Goal: Transaction & Acquisition: Book appointment/travel/reservation

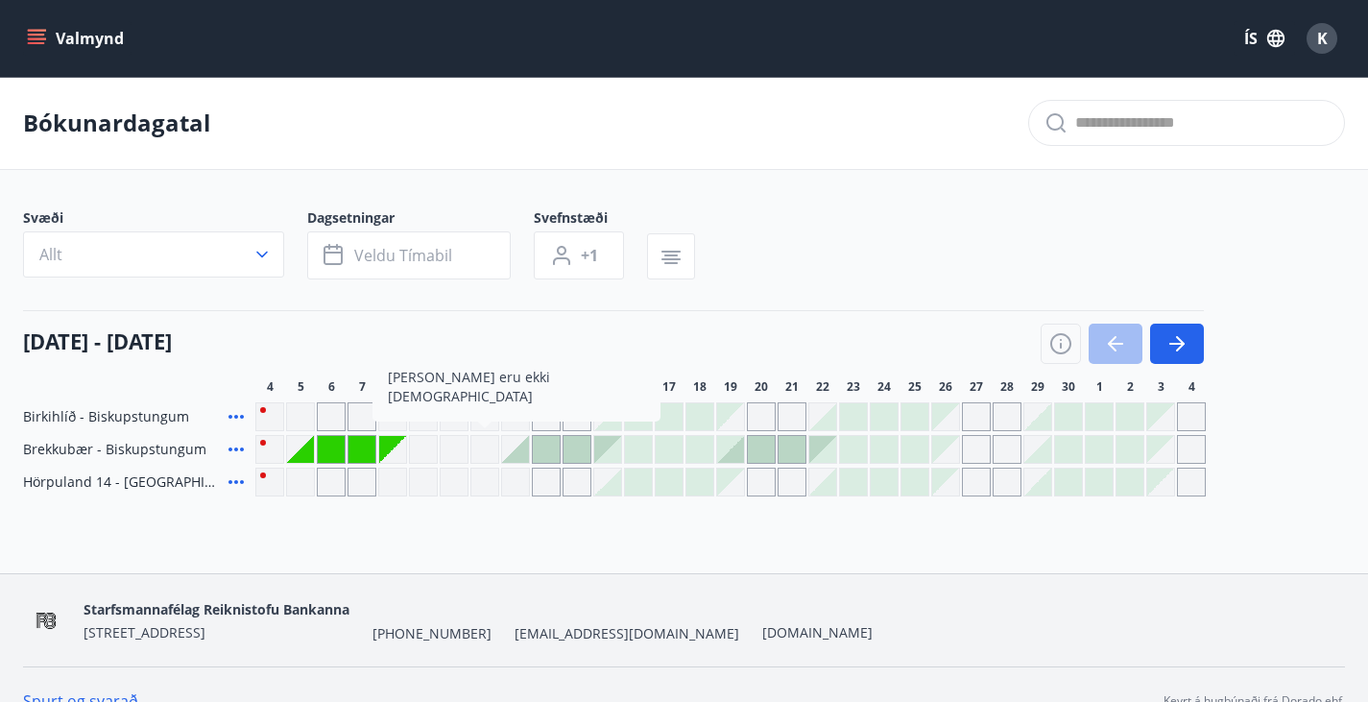
drag, startPoint x: 41, startPoint y: 29, endPoint x: 10, endPoint y: 93, distance: 71.7
click at [41, 29] on icon "menu" at bounding box center [36, 38] width 19 height 19
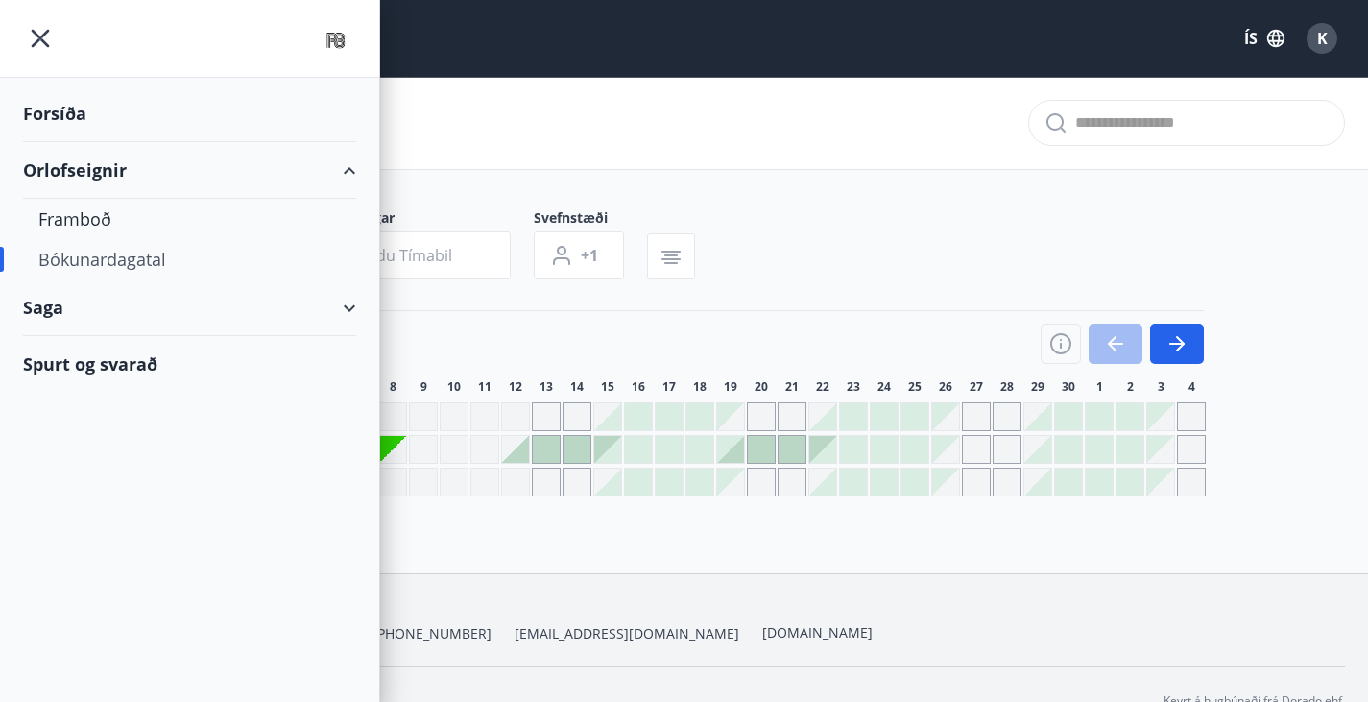
drag, startPoint x: 552, startPoint y: 52, endPoint x: 488, endPoint y: 54, distance: 64.4
click at [552, 52] on div "Valmynd ÍS K" at bounding box center [684, 38] width 1322 height 46
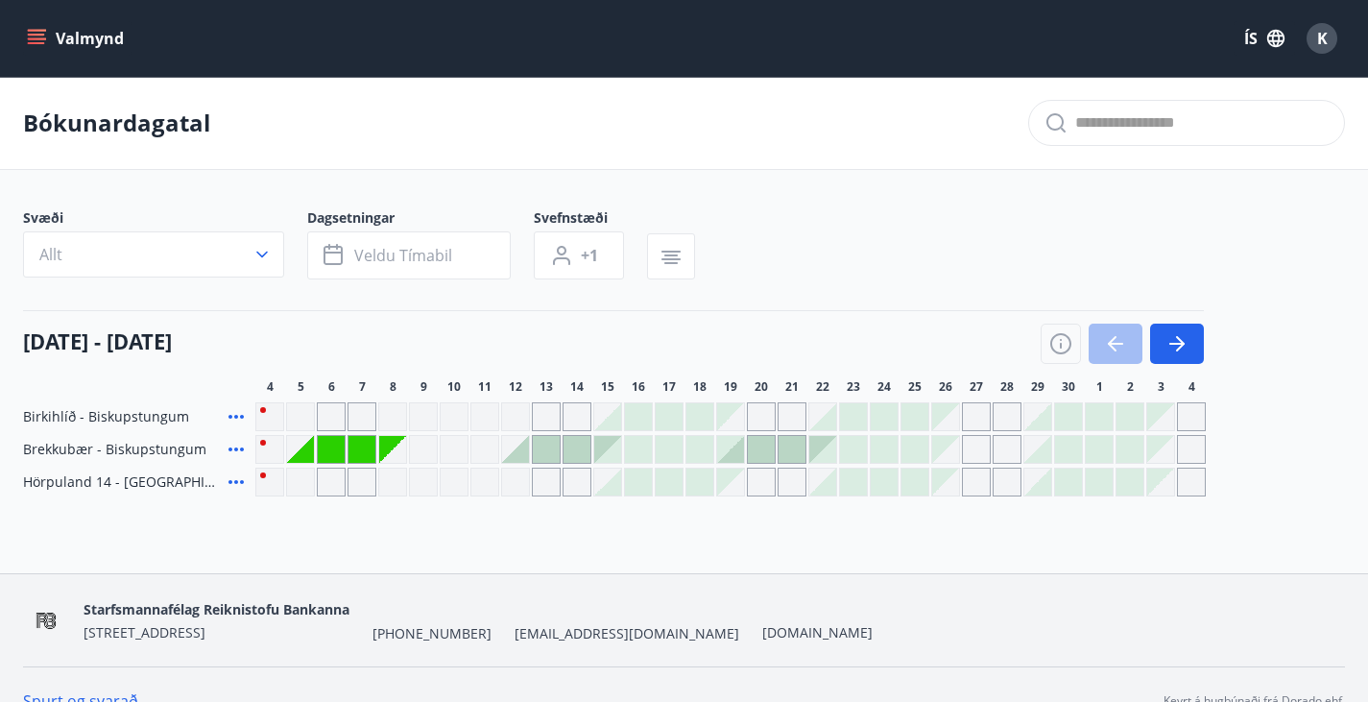
click at [29, 42] on icon "menu" at bounding box center [36, 43] width 17 height 2
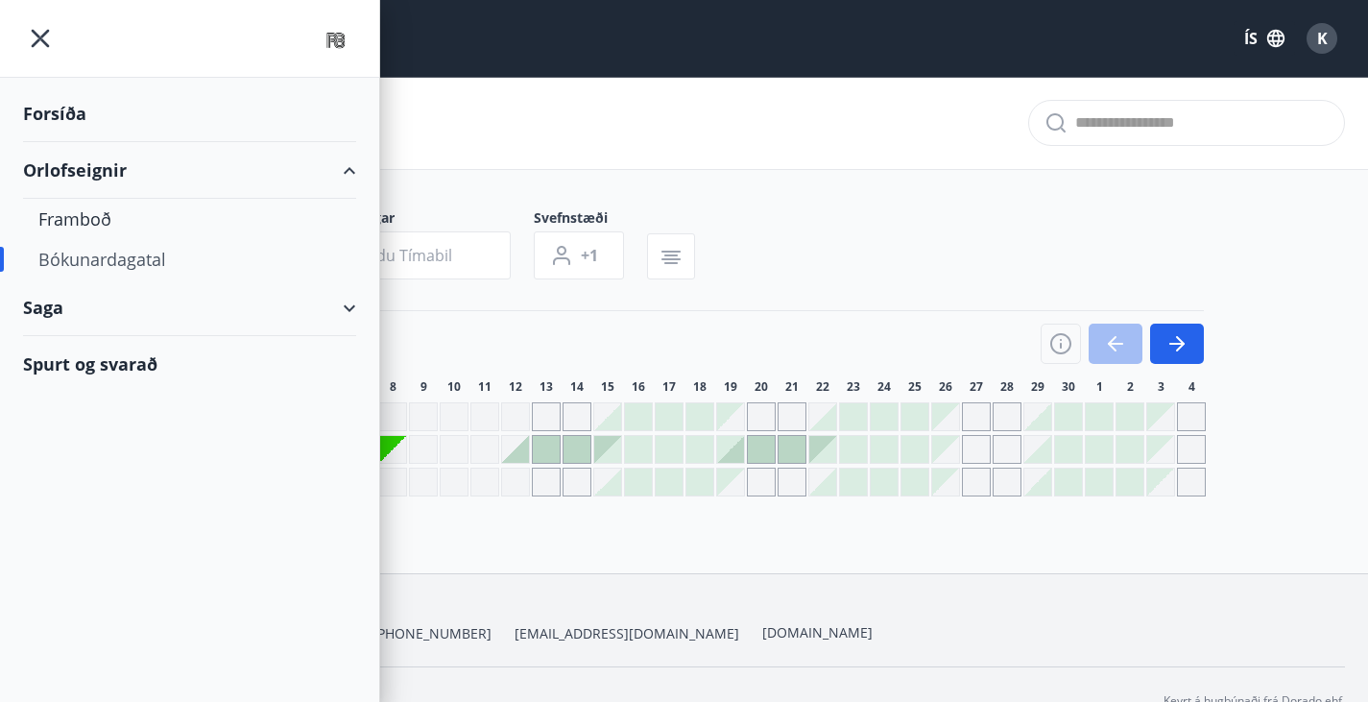
click at [53, 306] on div "Saga" at bounding box center [189, 307] width 333 height 57
click at [105, 351] on div "Bókanir" at bounding box center [189, 356] width 303 height 40
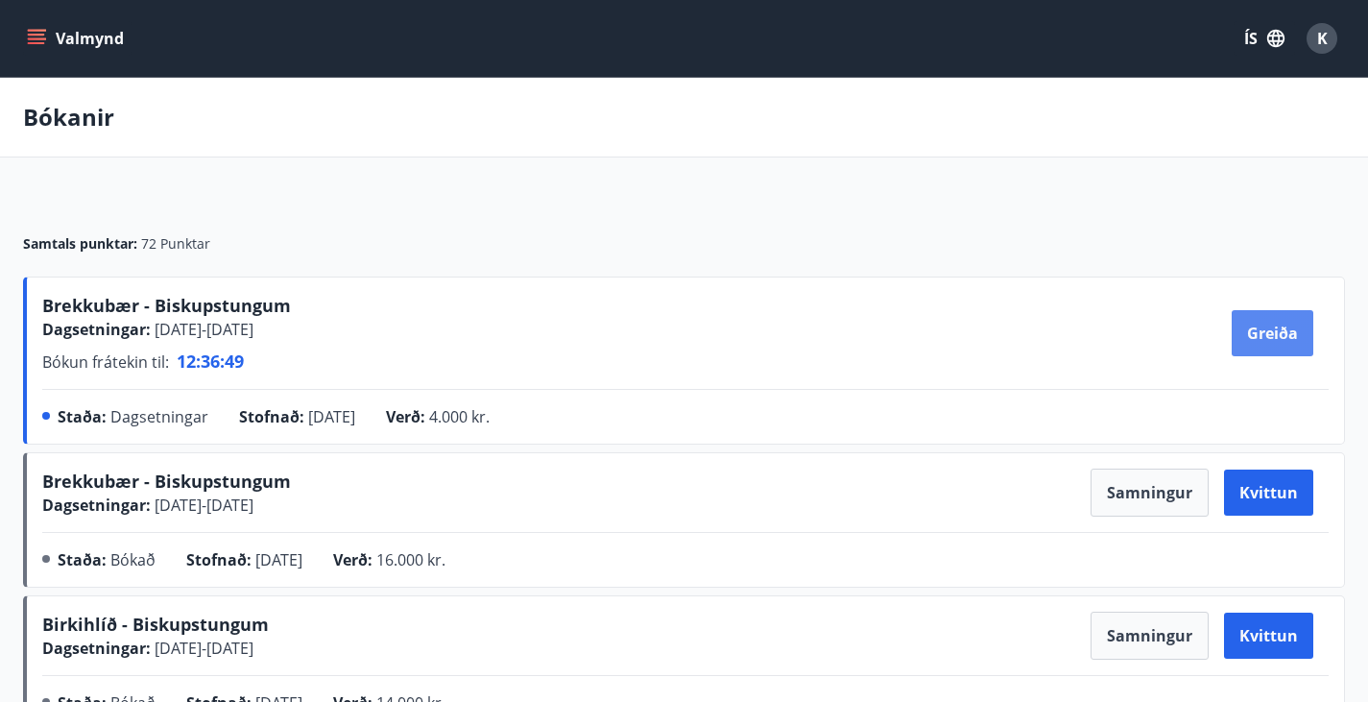
click at [1232, 355] on button "Greiða" at bounding box center [1273, 333] width 82 height 46
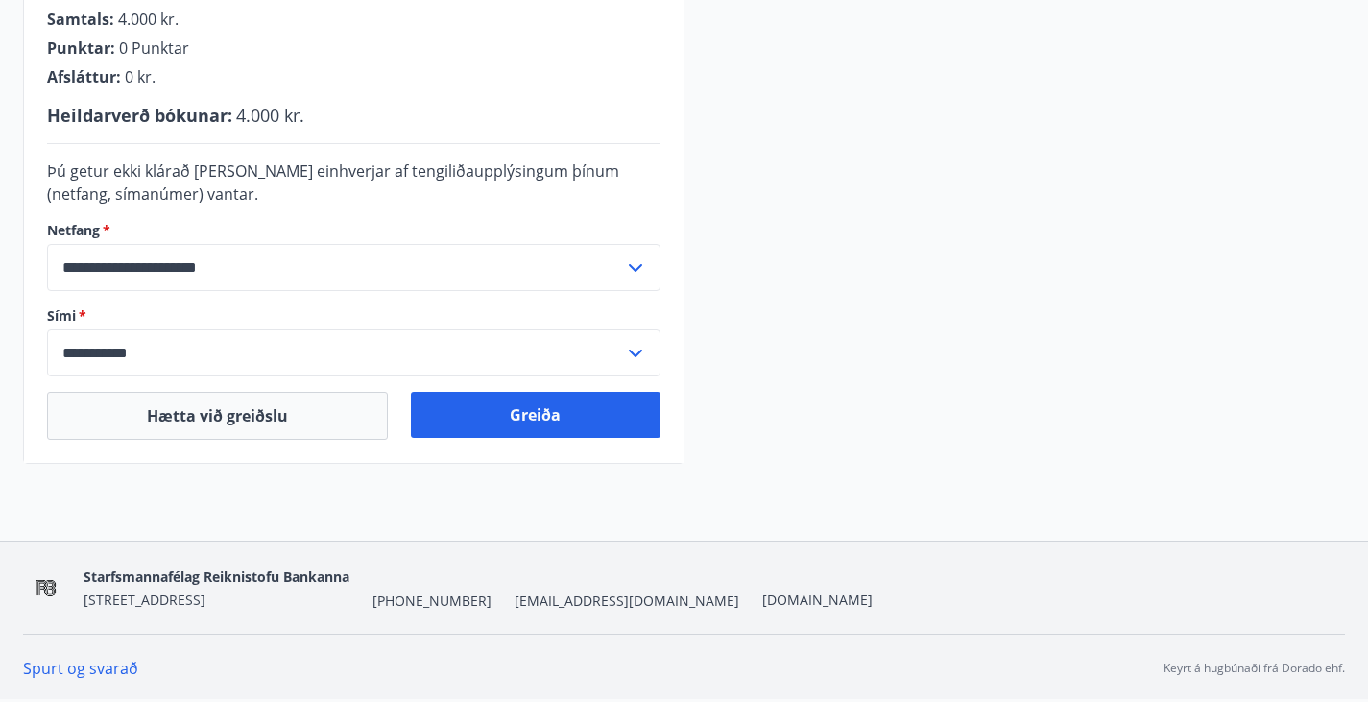
scroll to position [568, 0]
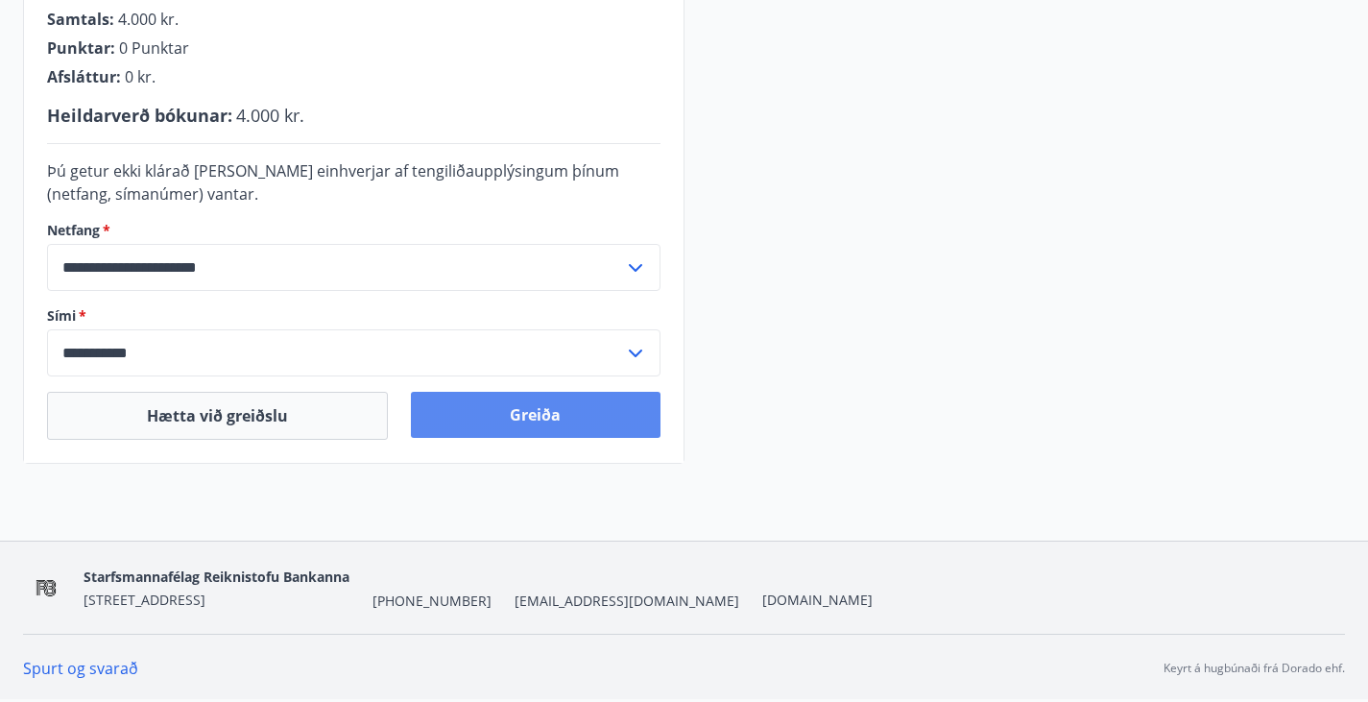
click at [481, 418] on button "Greiða" at bounding box center [535, 415] width 249 height 46
